Goal: Navigation & Orientation: Find specific page/section

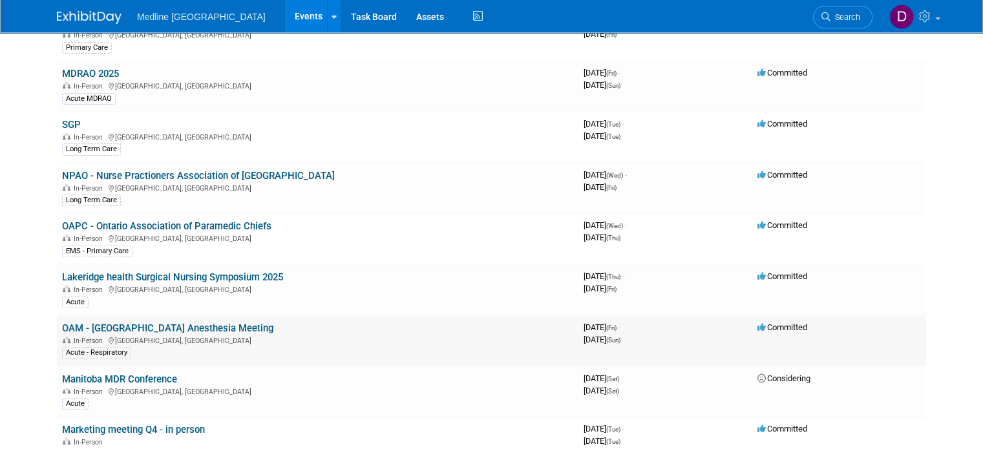
scroll to position [517, 0]
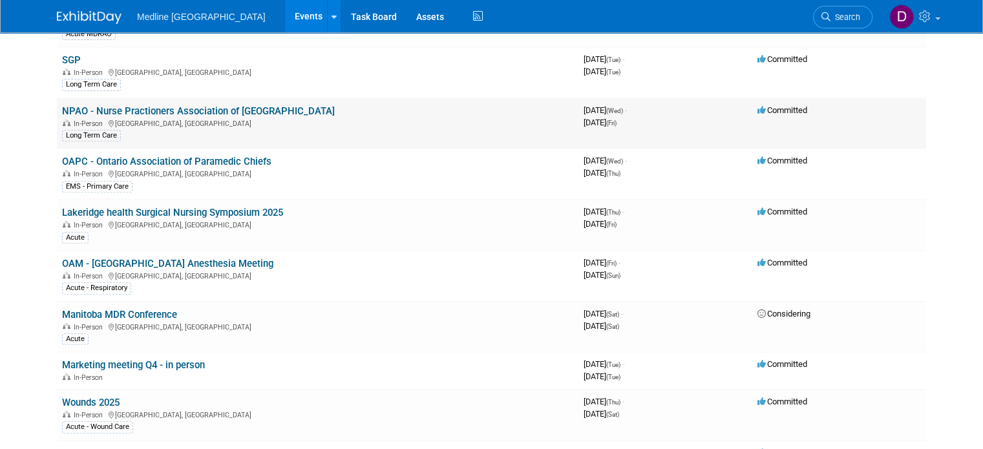
click at [138, 108] on link "NPAO - Nurse Practioners Association of [GEOGRAPHIC_DATA]" at bounding box center [198, 111] width 273 height 12
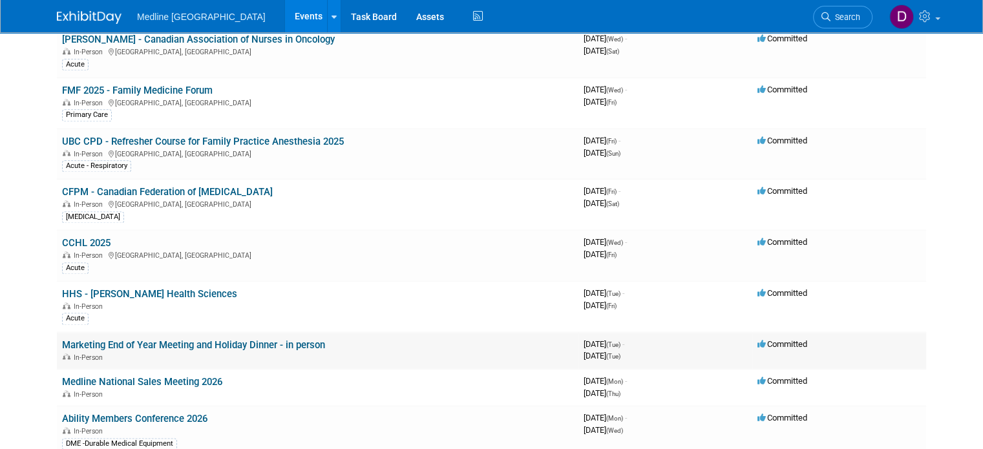
scroll to position [1744, 0]
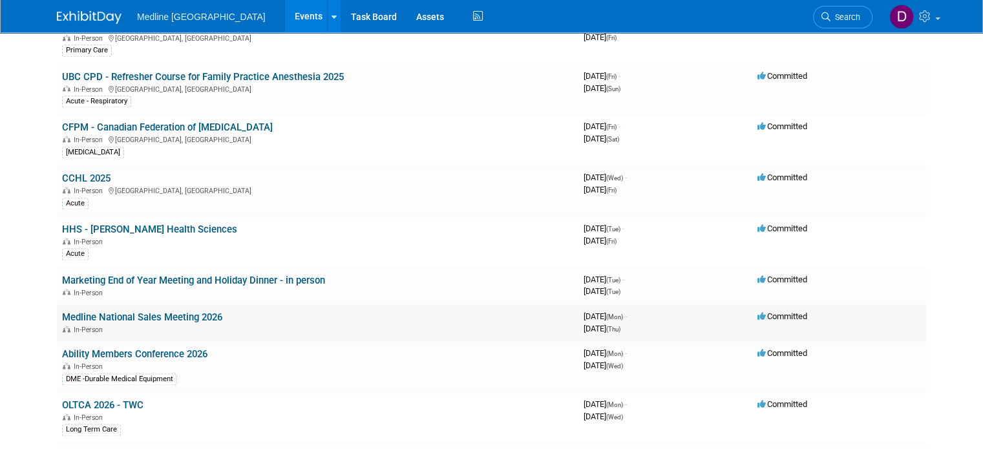
click at [114, 311] on link "Medline National Sales Meeting 2026" at bounding box center [142, 317] width 160 height 12
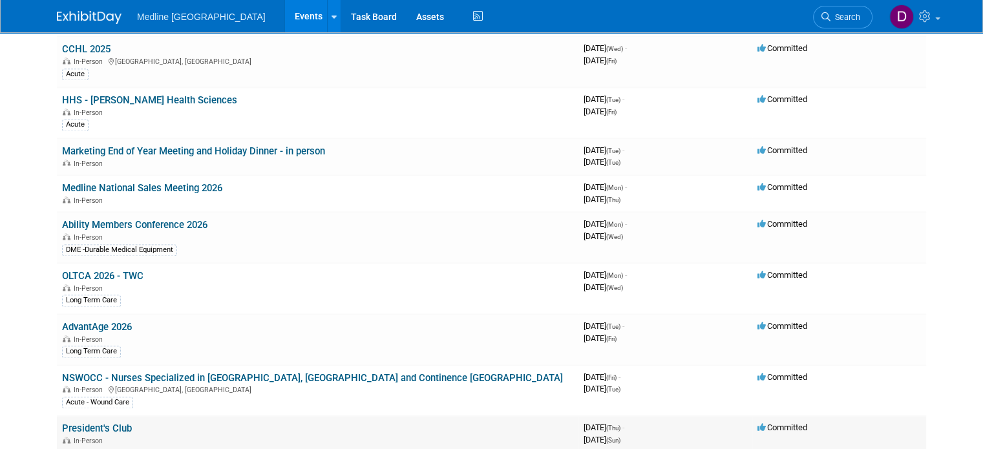
scroll to position [1938, 0]
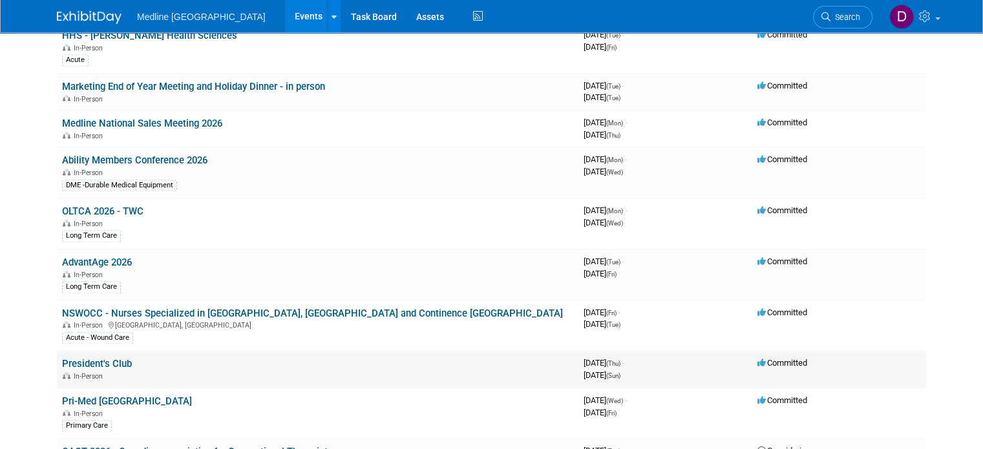
click at [100, 358] on link "President's Club" at bounding box center [97, 364] width 70 height 12
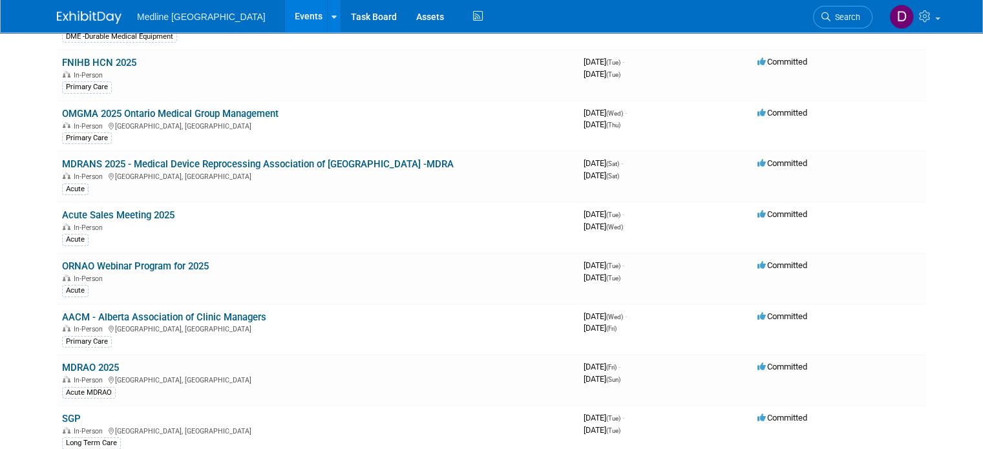
scroll to position [0, 0]
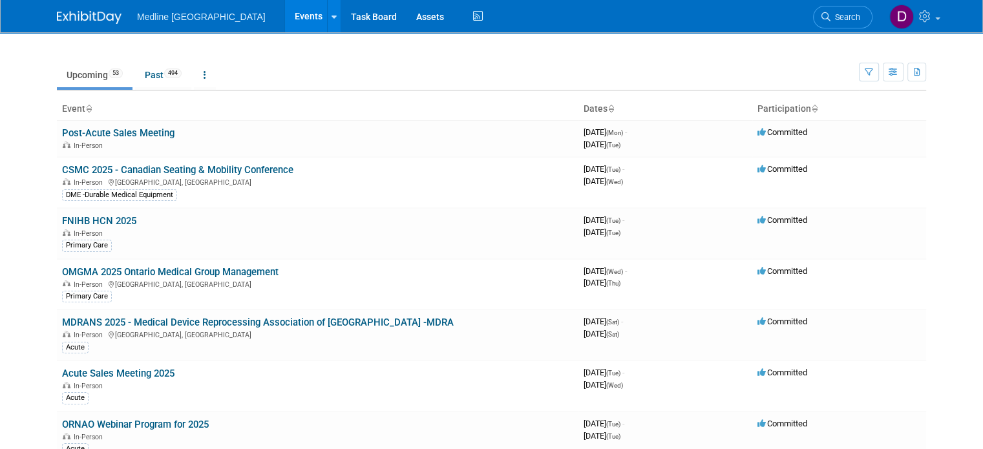
drag, startPoint x: 3, startPoint y: 276, endPoint x: 8, endPoint y: 23, distance: 253.3
click at [164, 71] on span "494" at bounding box center [172, 73] width 17 height 10
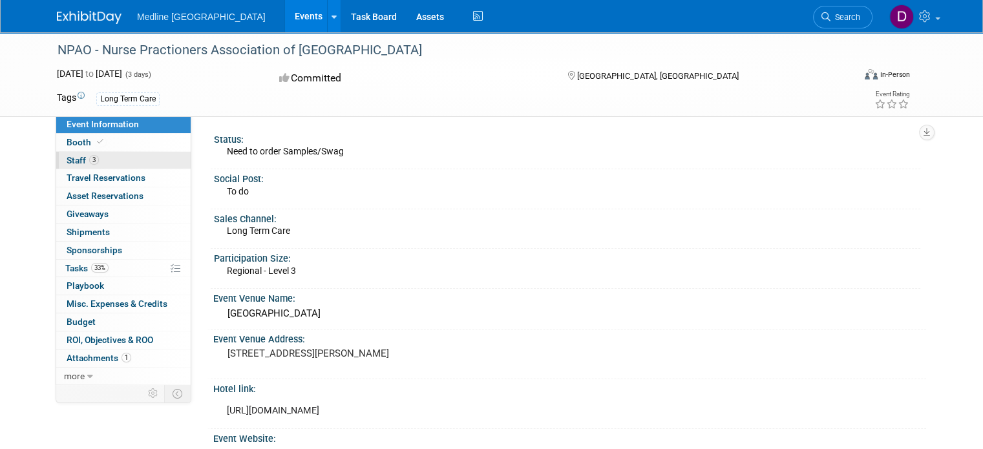
click at [80, 165] on span "Staff 3" at bounding box center [83, 160] width 32 height 10
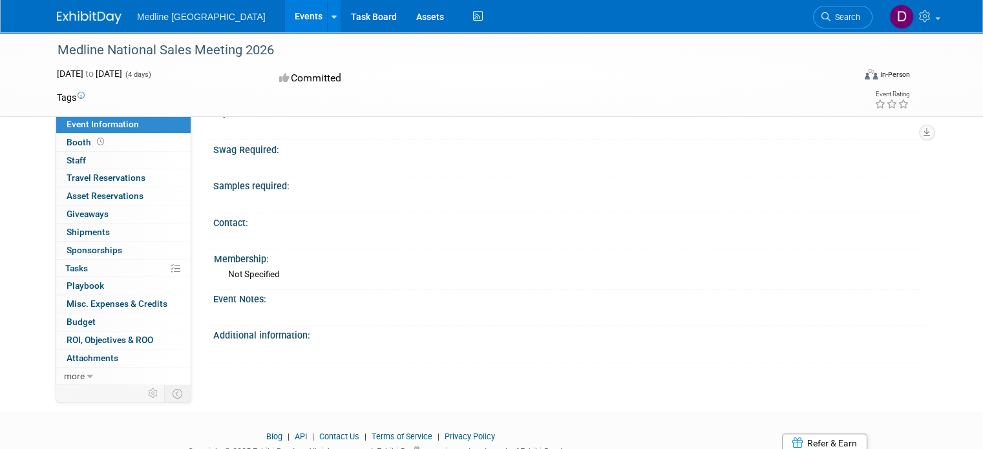
scroll to position [499, 0]
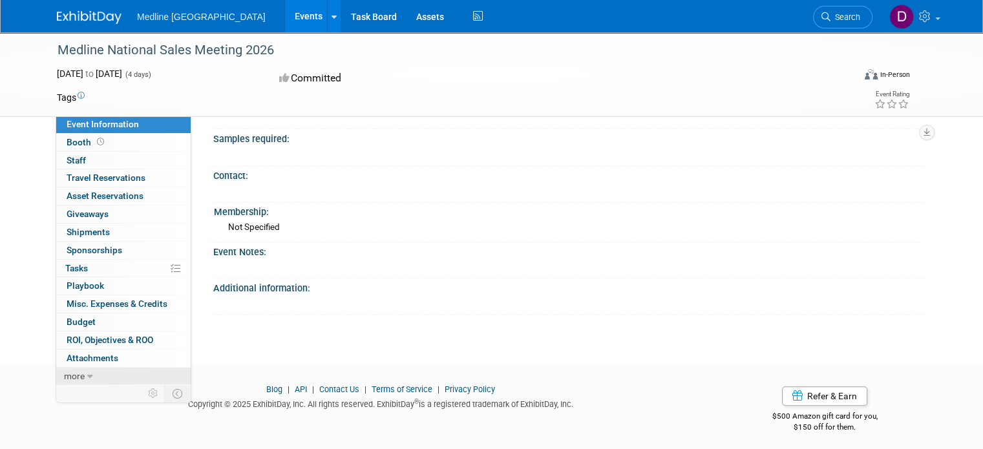
click at [72, 373] on span "more" at bounding box center [74, 376] width 21 height 10
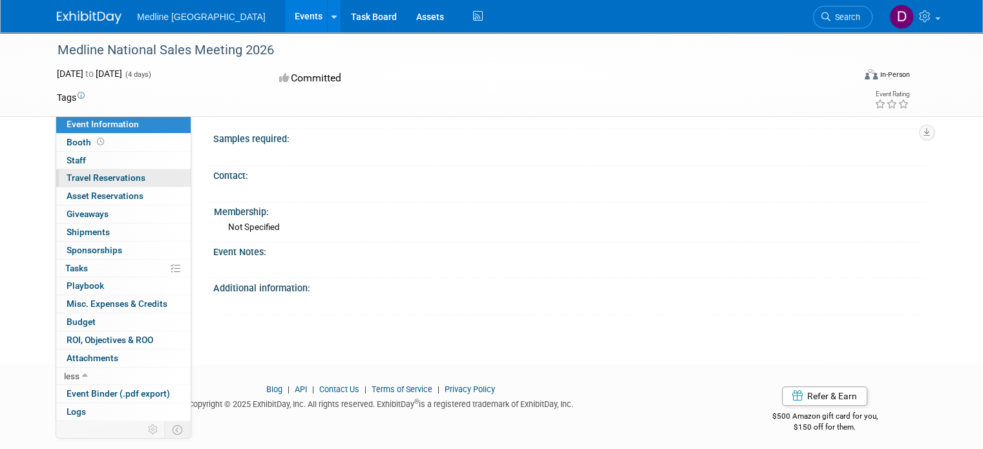
click at [98, 174] on span "Travel Reservations 0" at bounding box center [106, 178] width 79 height 10
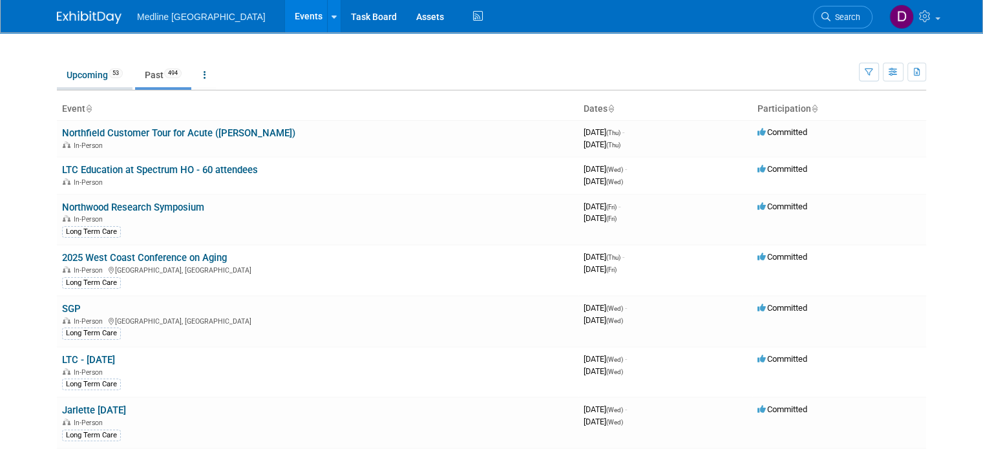
click at [90, 72] on link "Upcoming 53" at bounding box center [95, 75] width 76 height 25
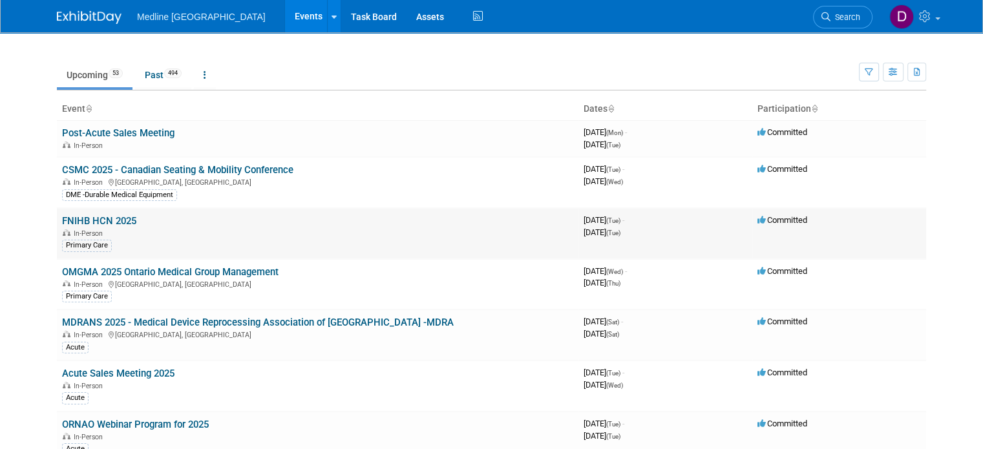
click at [62, 215] on link "FNIHB HCN 2025" at bounding box center [99, 221] width 74 height 12
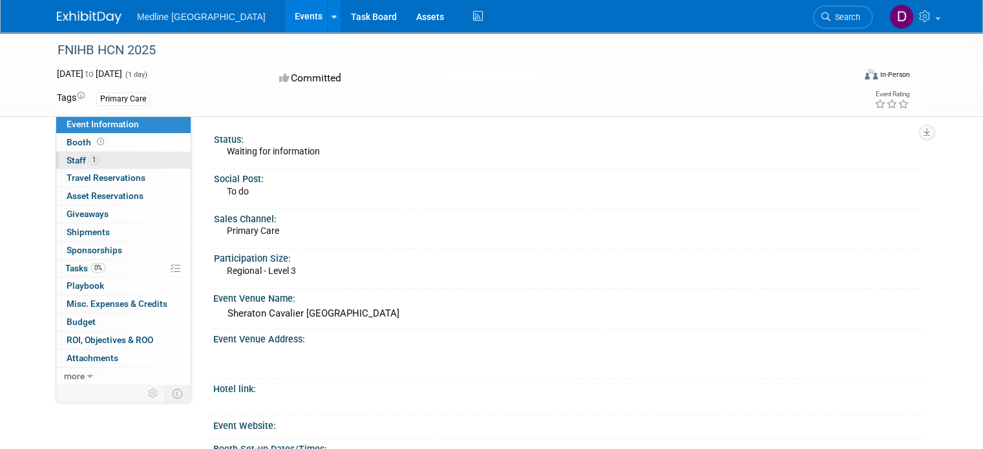
click at [74, 162] on span "Staff 1" at bounding box center [83, 160] width 32 height 10
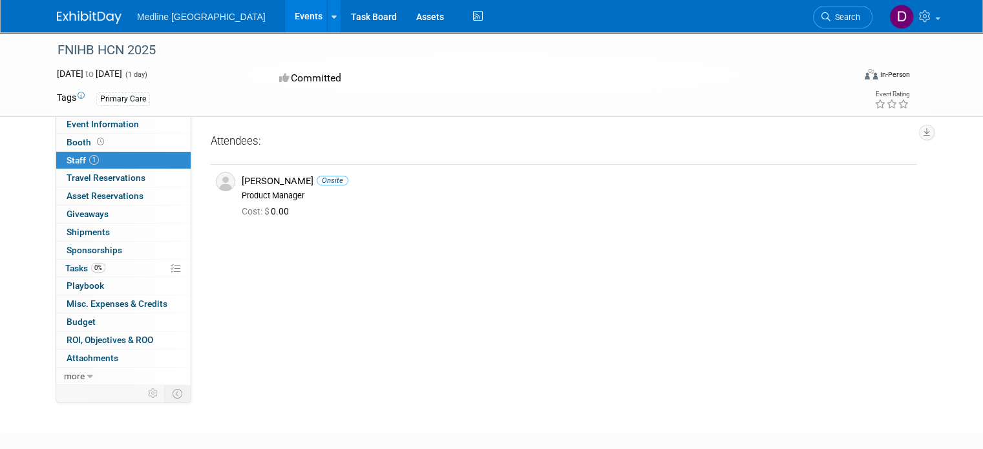
click at [97, 23] on img at bounding box center [89, 17] width 65 height 13
